Goal: Check status: Check status

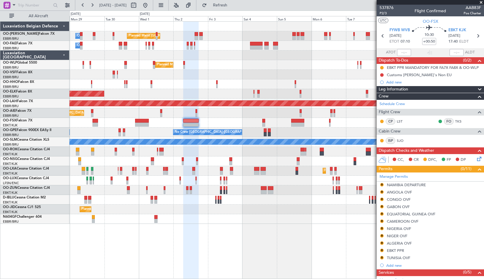
click at [480, 4] on span at bounding box center [481, 2] width 6 height 5
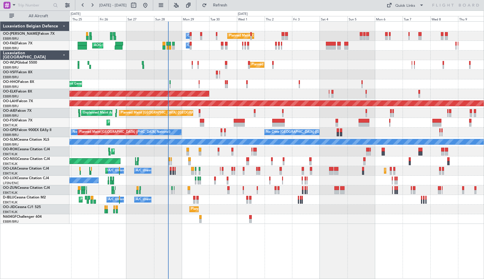
click at [285, 222] on div "Planned Maint [GEOGRAPHIC_DATA] ([GEOGRAPHIC_DATA] National) Owner [GEOGRAPHIC_…" at bounding box center [276, 149] width 414 height 257
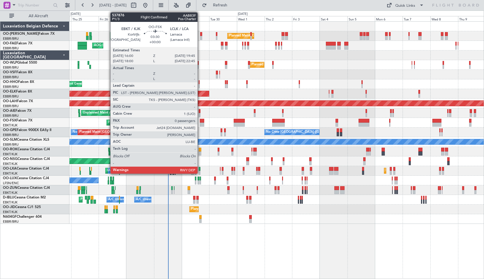
click at [200, 121] on div at bounding box center [202, 121] width 4 height 4
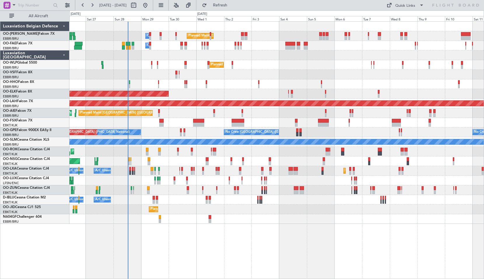
click at [163, 48] on div "Owner Melsbroek Air Base AOG Maint [US_STATE] ([GEOGRAPHIC_DATA]) Owner [GEOGRA…" at bounding box center [276, 46] width 414 height 10
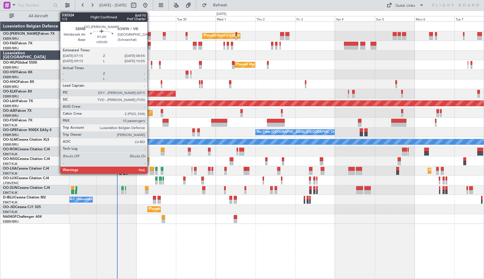
click at [150, 33] on div at bounding box center [149, 34] width 3 height 4
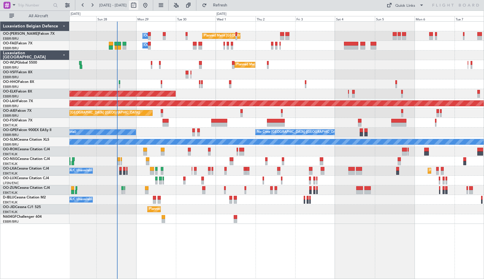
click at [138, 5] on button at bounding box center [133, 5] width 9 height 9
select select "9"
select select "2025"
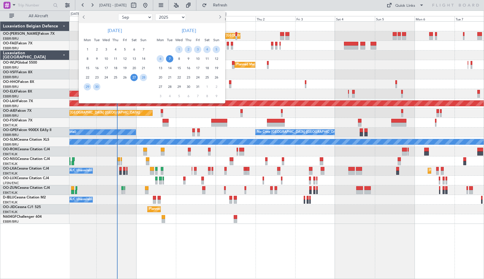
click at [179, 79] on span "22" at bounding box center [178, 77] width 7 height 7
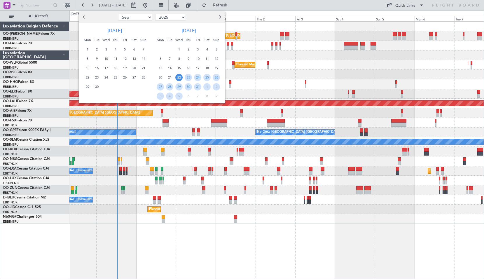
click at [179, 79] on span "22" at bounding box center [178, 77] width 7 height 7
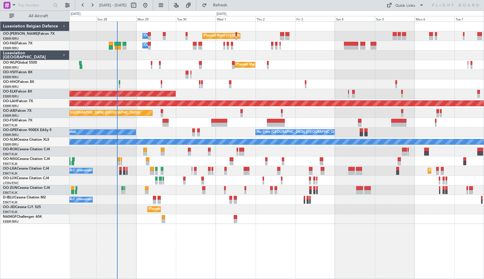
select select "10"
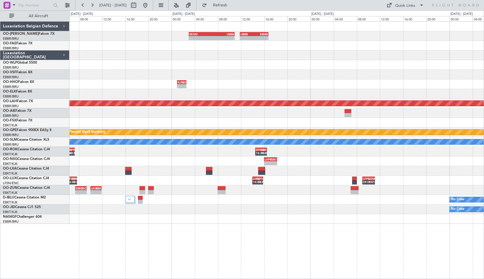
click at [159, 61] on div at bounding box center [276, 65] width 414 height 10
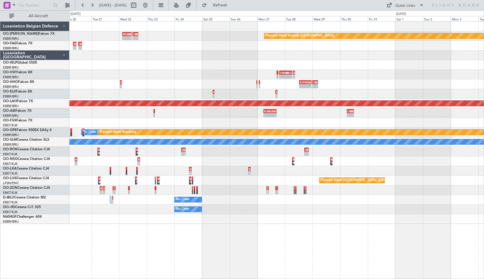
click at [222, 77] on div "- - VRMM 19:20 Z LEGE 06:40 Z - - LEGE 07:20 Z EBBR 08:55 Z VRMU 04:00 Z VCRI 0…" at bounding box center [276, 75] width 414 height 10
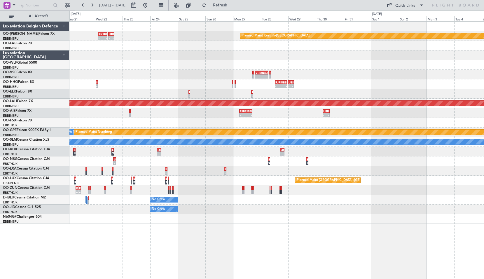
click at [233, 59] on div at bounding box center [276, 55] width 414 height 10
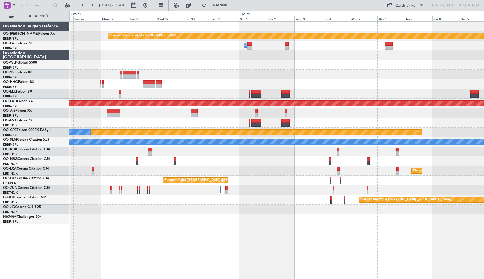
click at [483, 47] on html ":::: x [DATE] - [DATE] Refresh Quick Links All Aircraft Planned Maint [GEOGRAPH…" at bounding box center [242, 139] width 484 height 279
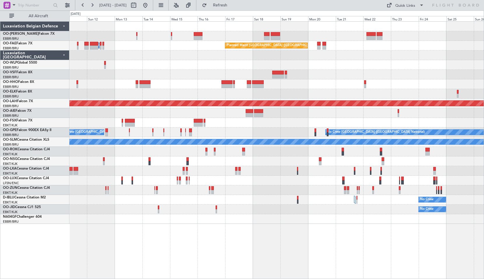
click at [473, 58] on div at bounding box center [276, 55] width 414 height 10
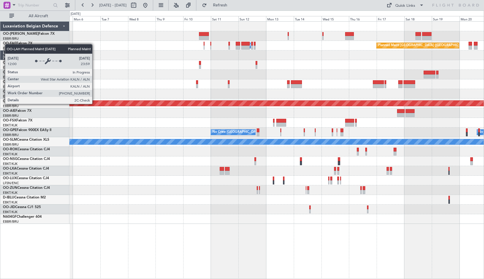
click at [342, 101] on div "Planned Maint [PERSON_NAME]-[GEOGRAPHIC_DATA][PERSON_NAME] ([GEOGRAPHIC_DATA][P…" at bounding box center [277, 103] width 1242 height 5
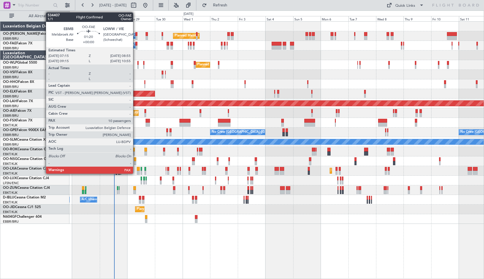
click at [136, 46] on div at bounding box center [136, 47] width 2 height 4
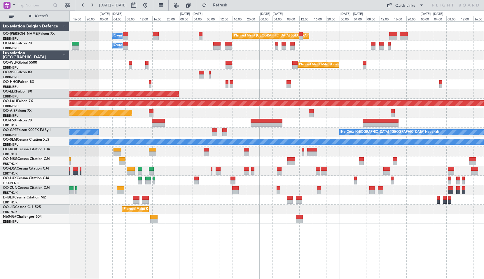
click at [136, 74] on div "Planned Maint [GEOGRAPHIC_DATA] ([GEOGRAPHIC_DATA] National) Owner [GEOGRAPHIC_…" at bounding box center [276, 123] width 414 height 202
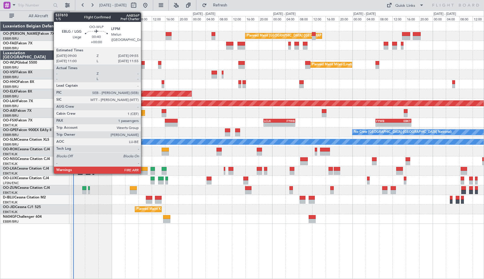
click at [143, 65] on div at bounding box center [142, 67] width 3 height 4
